Goal: Task Accomplishment & Management: Manage account settings

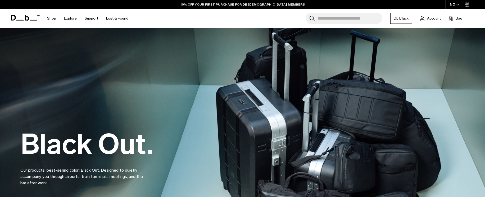
click at [431, 19] on span "Account" at bounding box center [434, 19] width 14 height 6
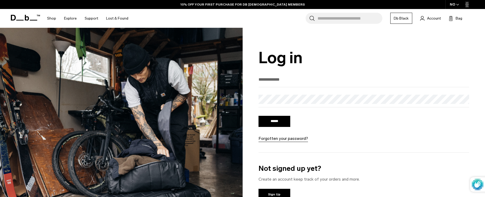
drag, startPoint x: 0, startPoint y: 0, endPoint x: 270, endPoint y: 79, distance: 281.5
click at [270, 79] on input "email" at bounding box center [363, 79] width 211 height 9
type input "**********"
